Goal: Find specific page/section: Find specific page/section

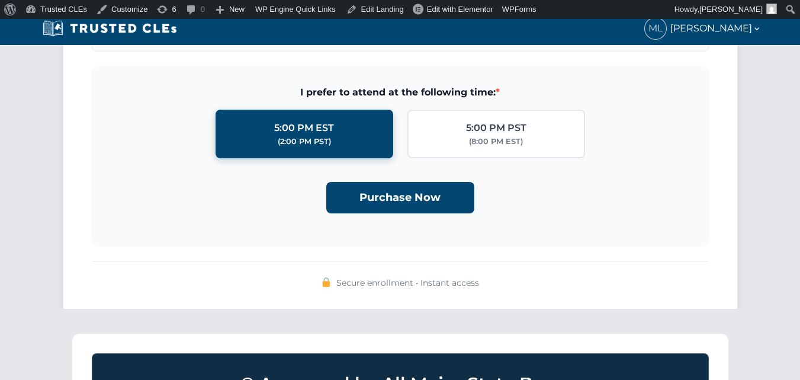
scroll to position [1066, 0]
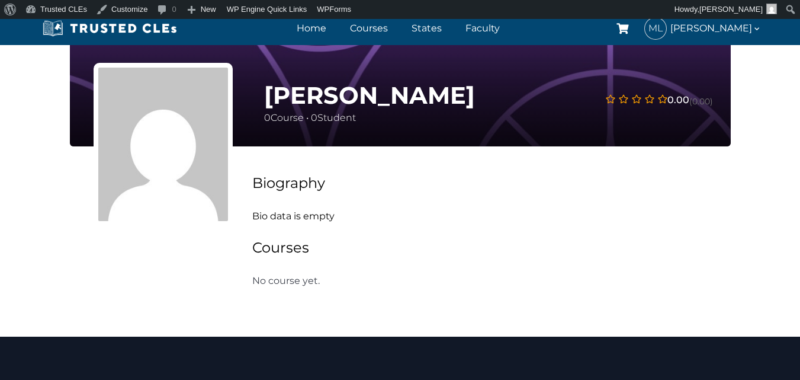
scroll to position [178, 0]
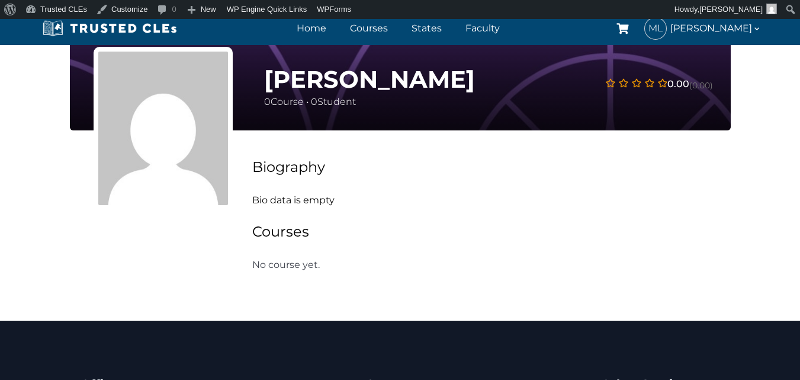
drag, startPoint x: 246, startPoint y: 59, endPoint x: 309, endPoint y: 63, distance: 62.3
click at [251, 60] on div "0.00 (0.00) [PERSON_NAME] 0 Course • 0 Student 0.00 (0.00)" at bounding box center [400, 128] width 661 height 163
click at [312, 70] on h3 "[PERSON_NAME]" at bounding box center [369, 79] width 211 height 28
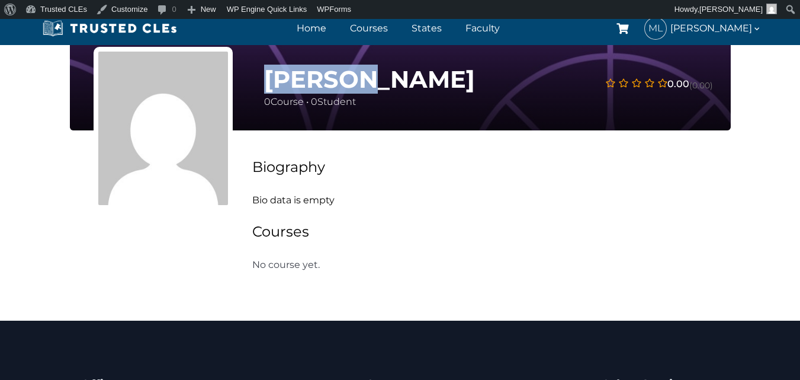
drag, startPoint x: 312, startPoint y: 70, endPoint x: 303, endPoint y: 76, distance: 10.7
click at [303, 76] on h3 "[PERSON_NAME]" at bounding box center [369, 79] width 211 height 28
copy h3 "[PERSON_NAME]"
